Goal: Find specific page/section

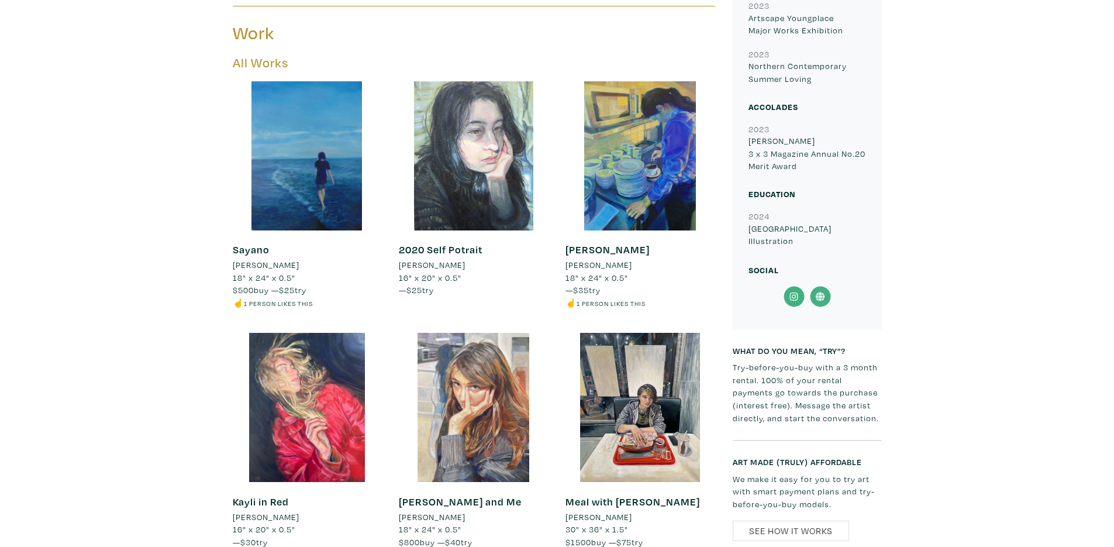
scroll to position [631, 0]
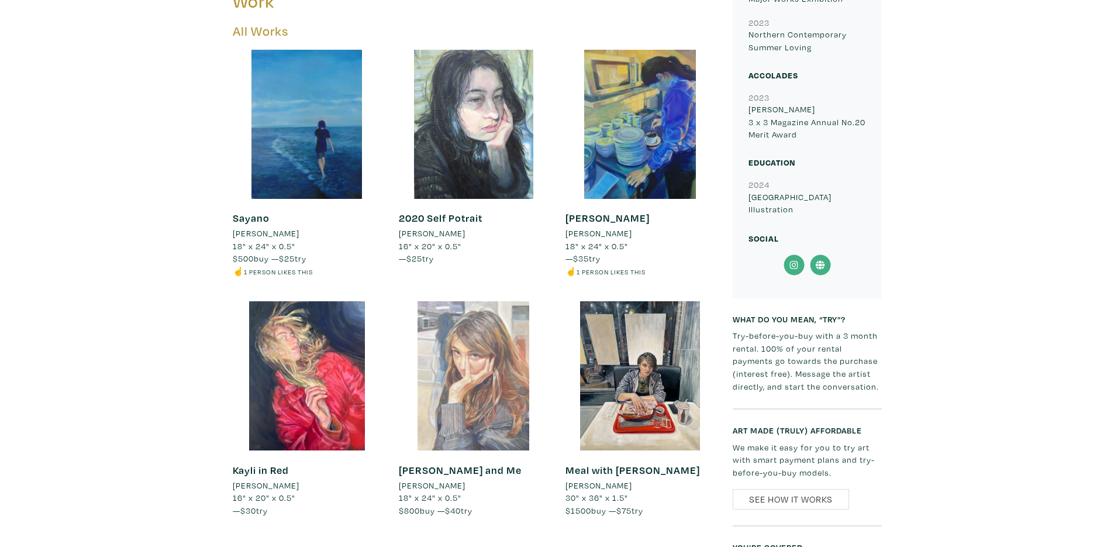
click at [478, 381] on div at bounding box center [473, 375] width 149 height 149
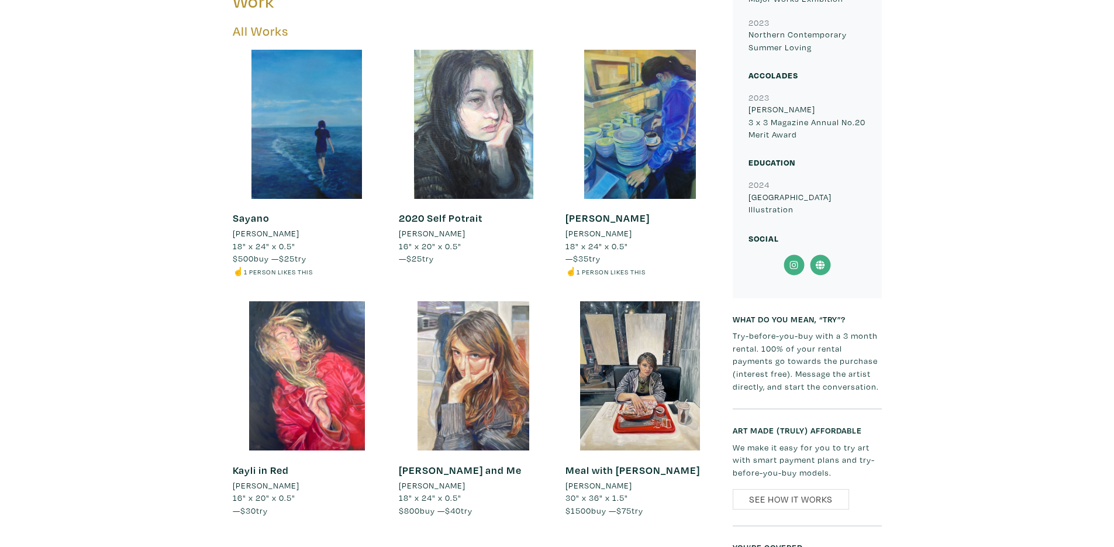
click at [217, 358] on div "Mio Reynolds Artist member since 2025 Toronto, ON Work All Works Sayano Mio Rey…" at bounding box center [557, 305] width 1096 height 1242
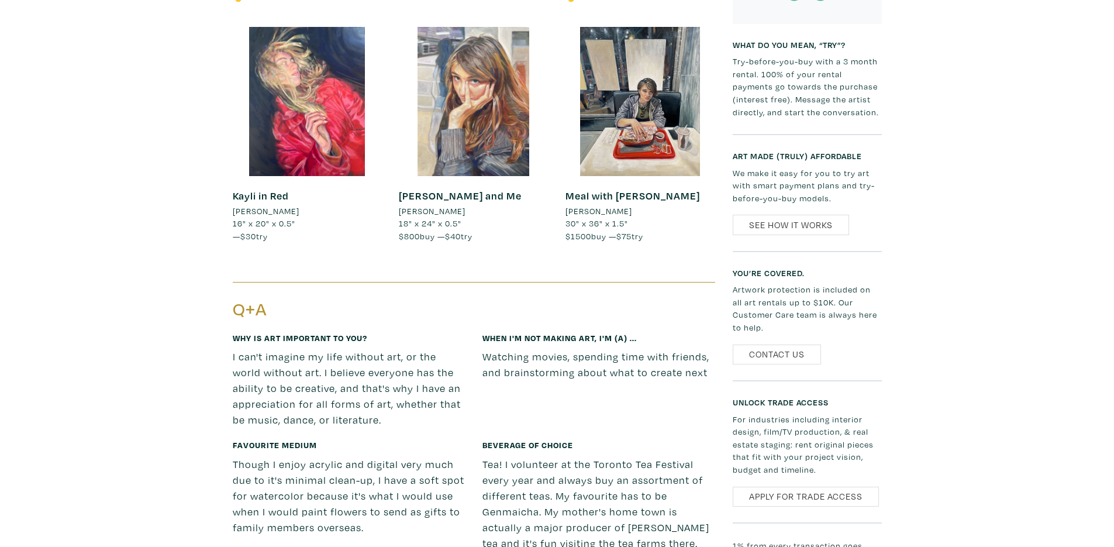
scroll to position [982, 0]
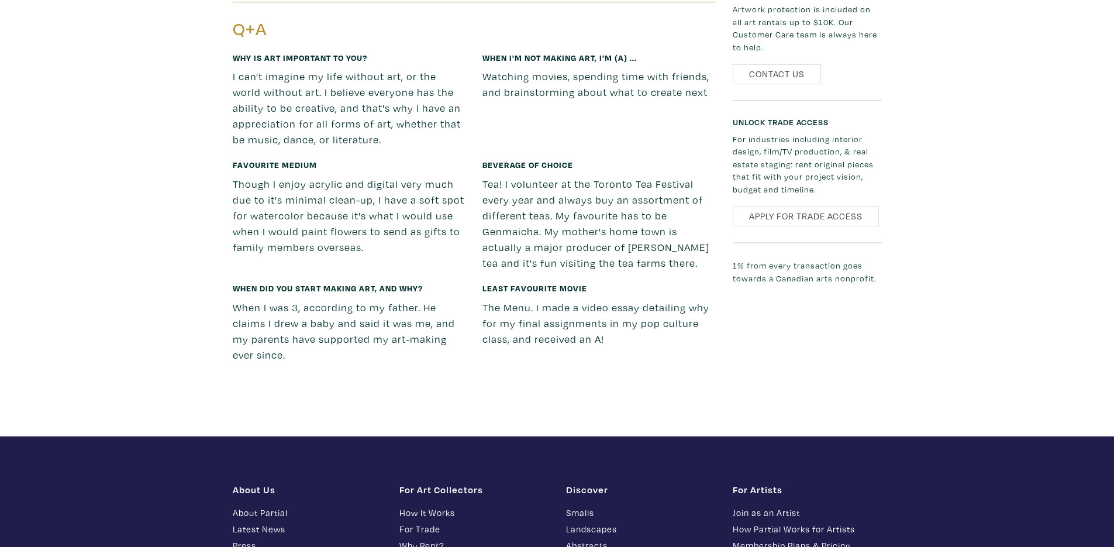
scroll to position [1193, 0]
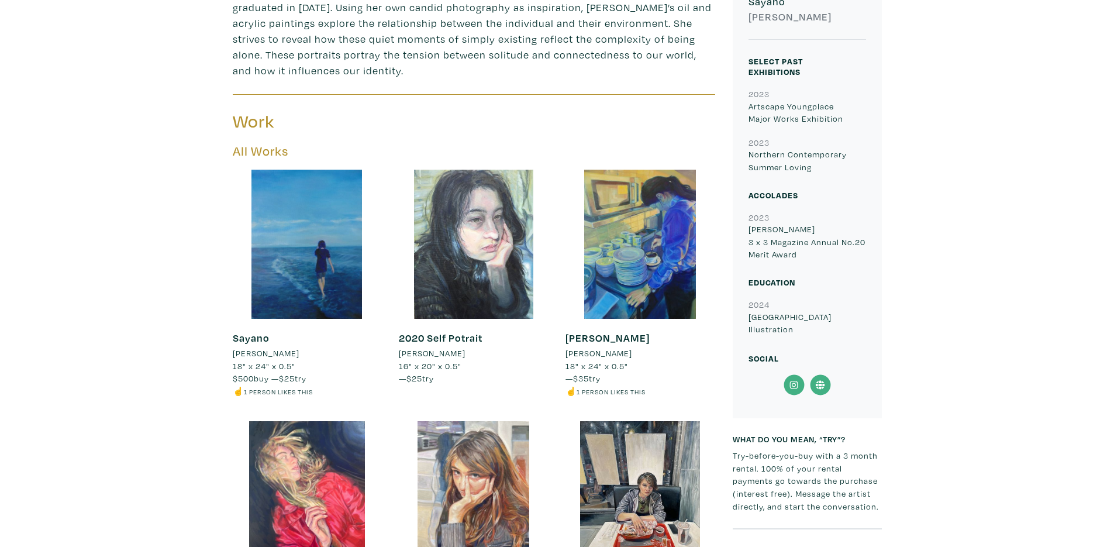
scroll to position [421, 0]
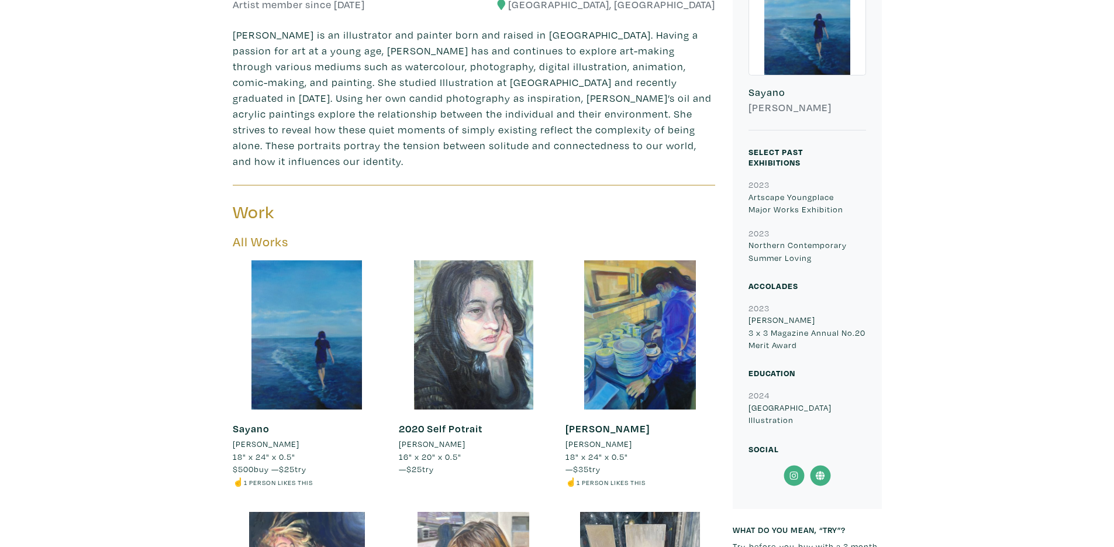
click at [163, 284] on div "Mio Reynolds Artist member since 2025 Toronto, ON Work All Works Sayano Mio Rey…" at bounding box center [557, 516] width 1096 height 1242
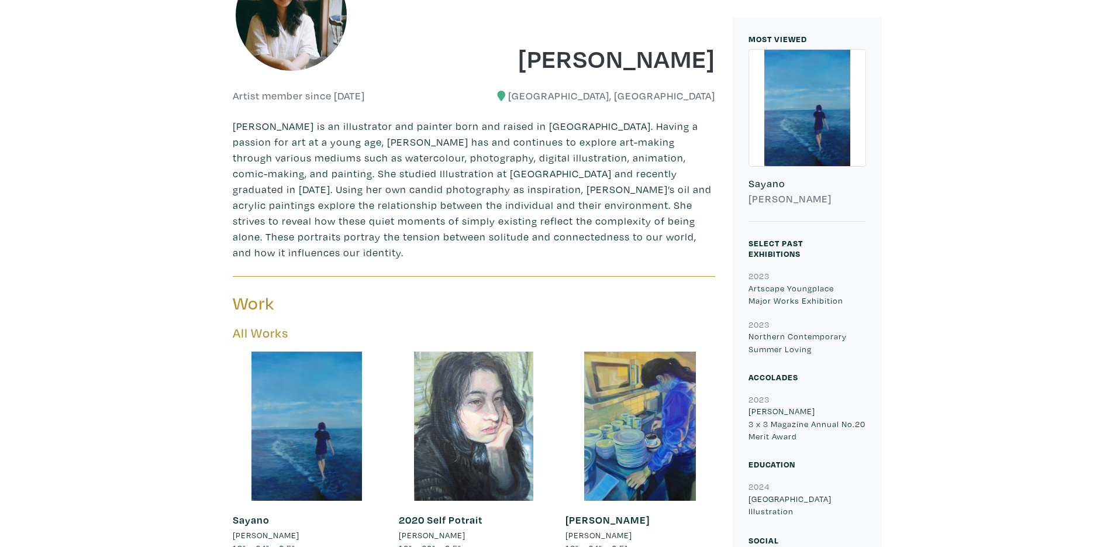
scroll to position [351, 0]
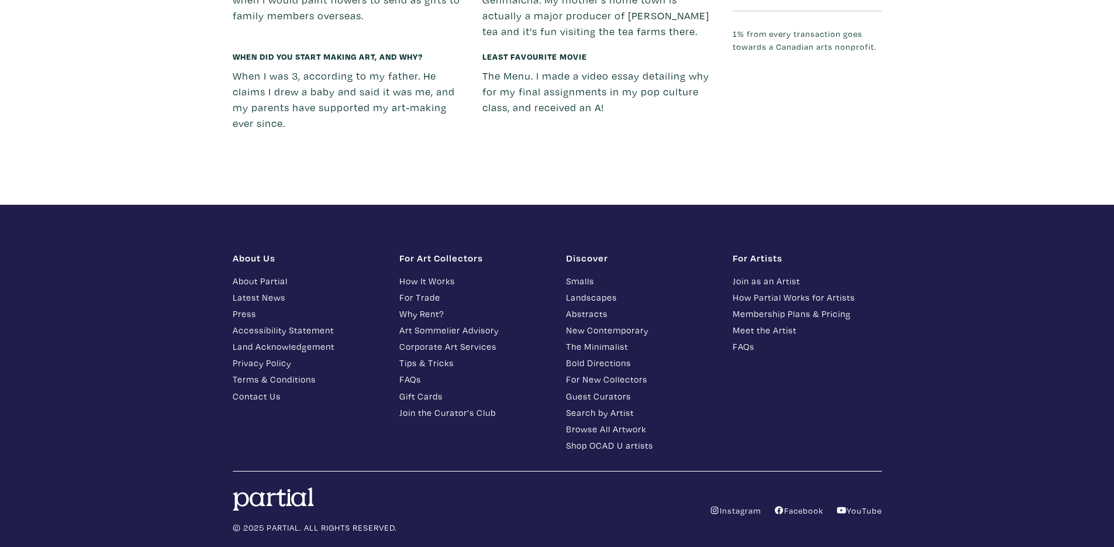
scroll to position [1435, 0]
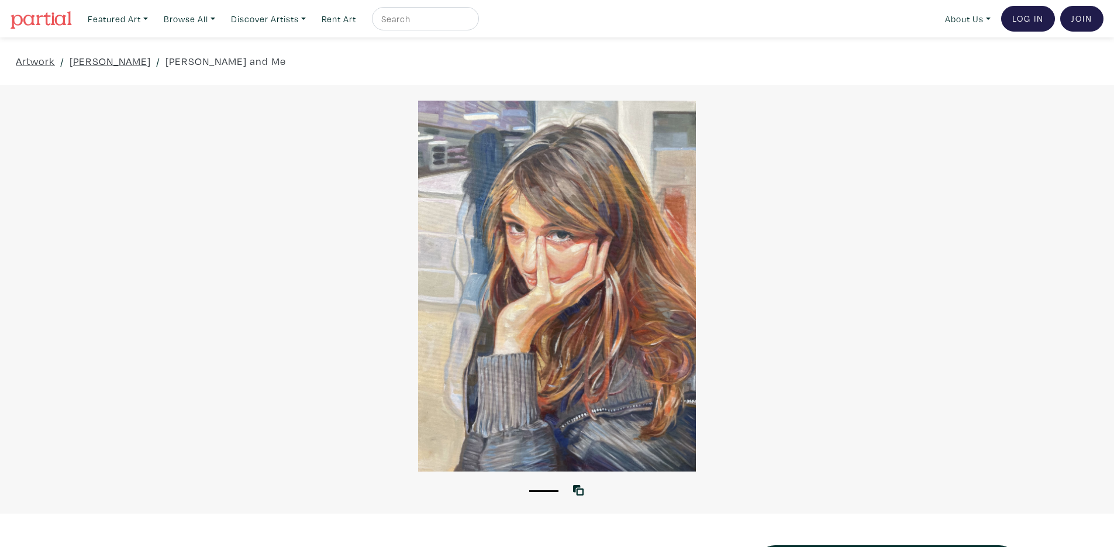
click at [593, 417] on div at bounding box center [557, 286] width 1114 height 371
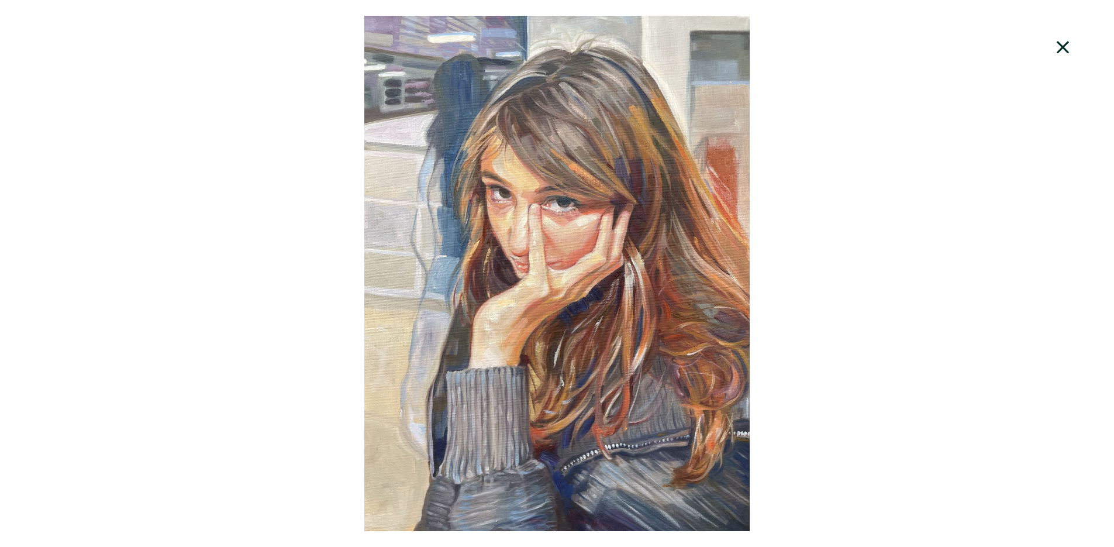
click at [574, 261] on div at bounding box center [557, 273] width 1114 height 515
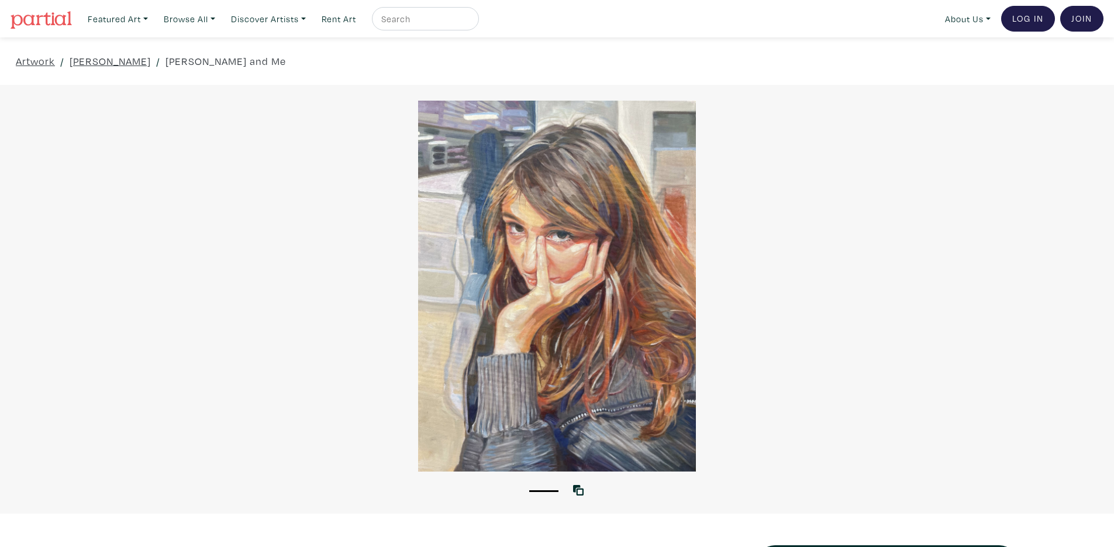
click at [574, 261] on div at bounding box center [557, 286] width 1114 height 371
